Goal: Navigation & Orientation: Go to known website

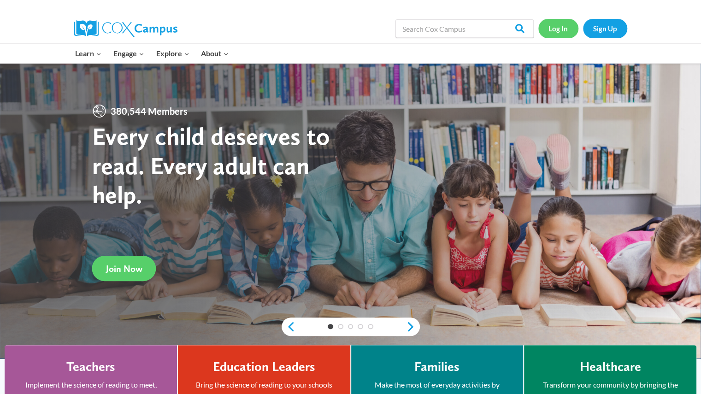
click at [564, 30] on link "Log In" at bounding box center [558, 28] width 40 height 19
click at [554, 26] on link "Log In" at bounding box center [558, 28] width 40 height 19
